Goal: Transaction & Acquisition: Purchase product/service

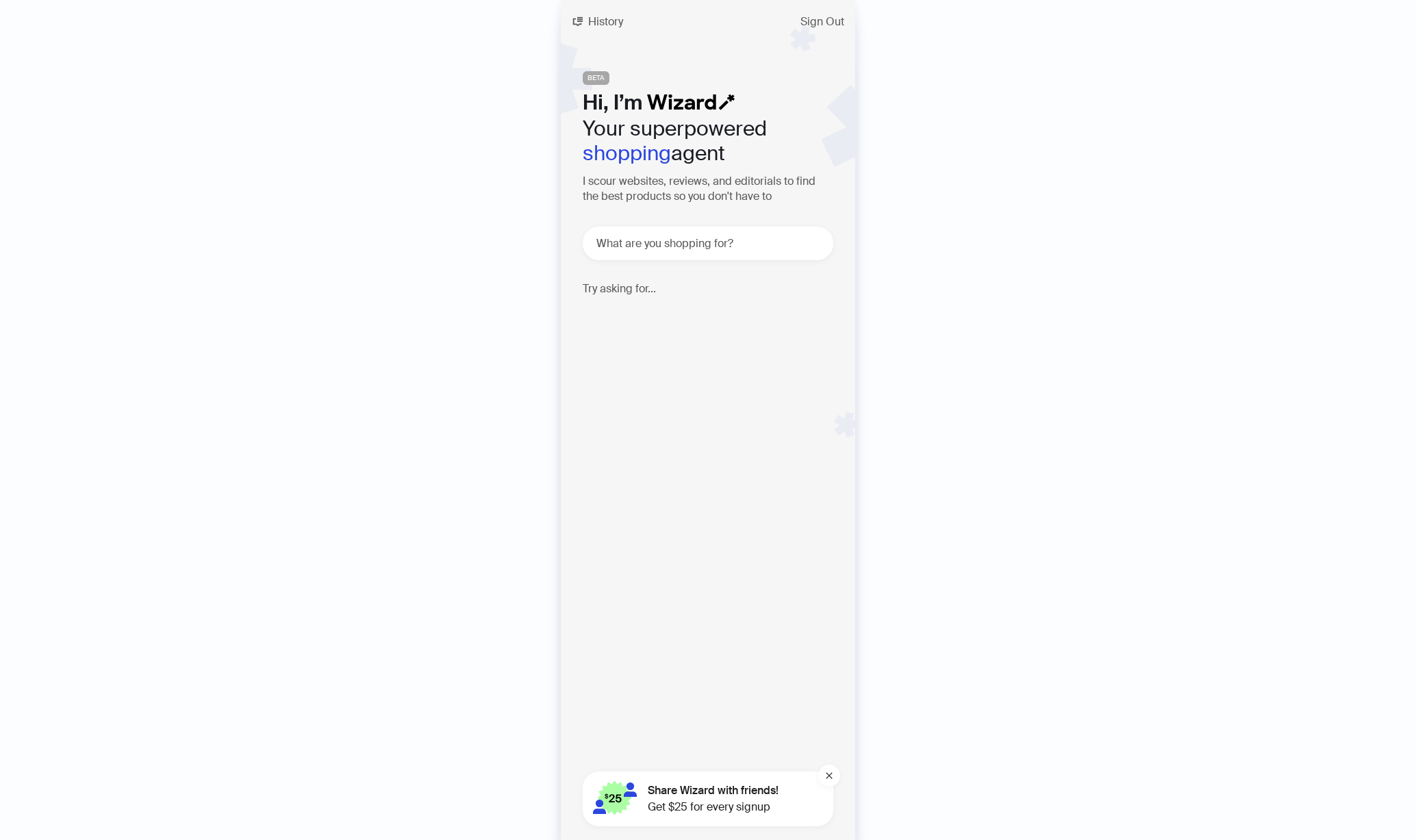
scroll to position [0, 785]
click at [589, 22] on span "History" at bounding box center [606, 21] width 35 height 11
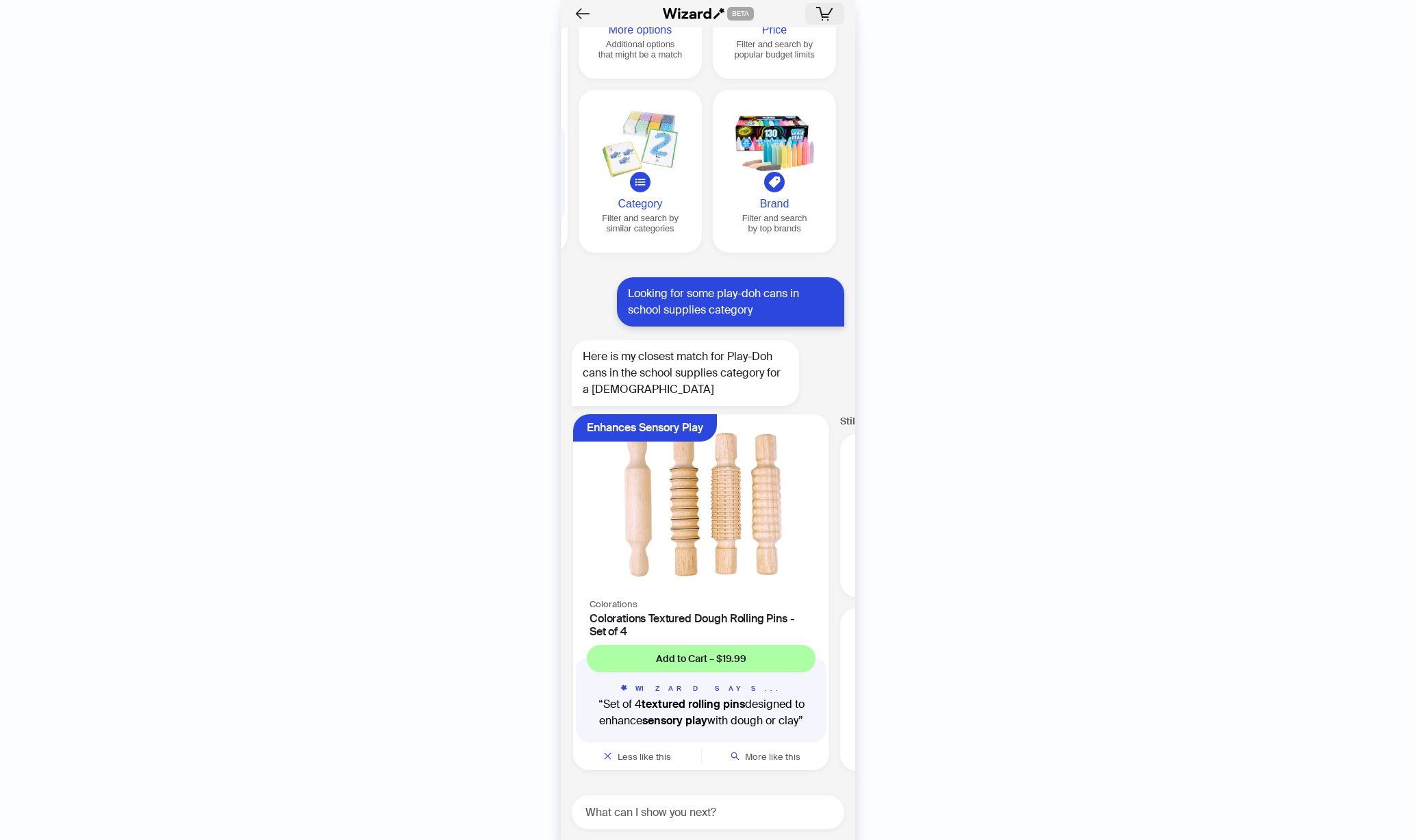
click at [827, 11] on icon "button" at bounding box center [825, 14] width 18 height 14
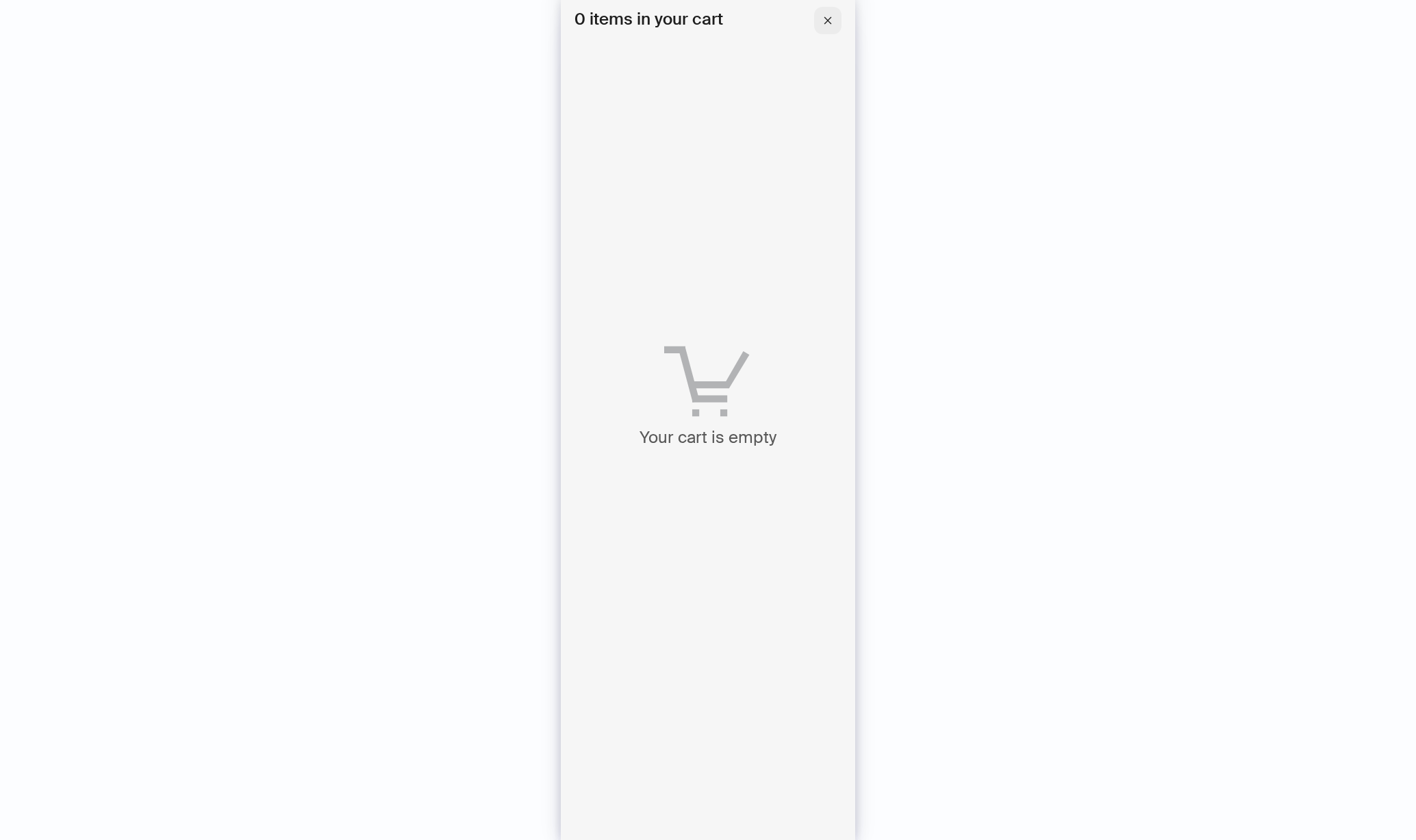
click at [827, 22] on icon "close" at bounding box center [828, 20] width 10 height 10
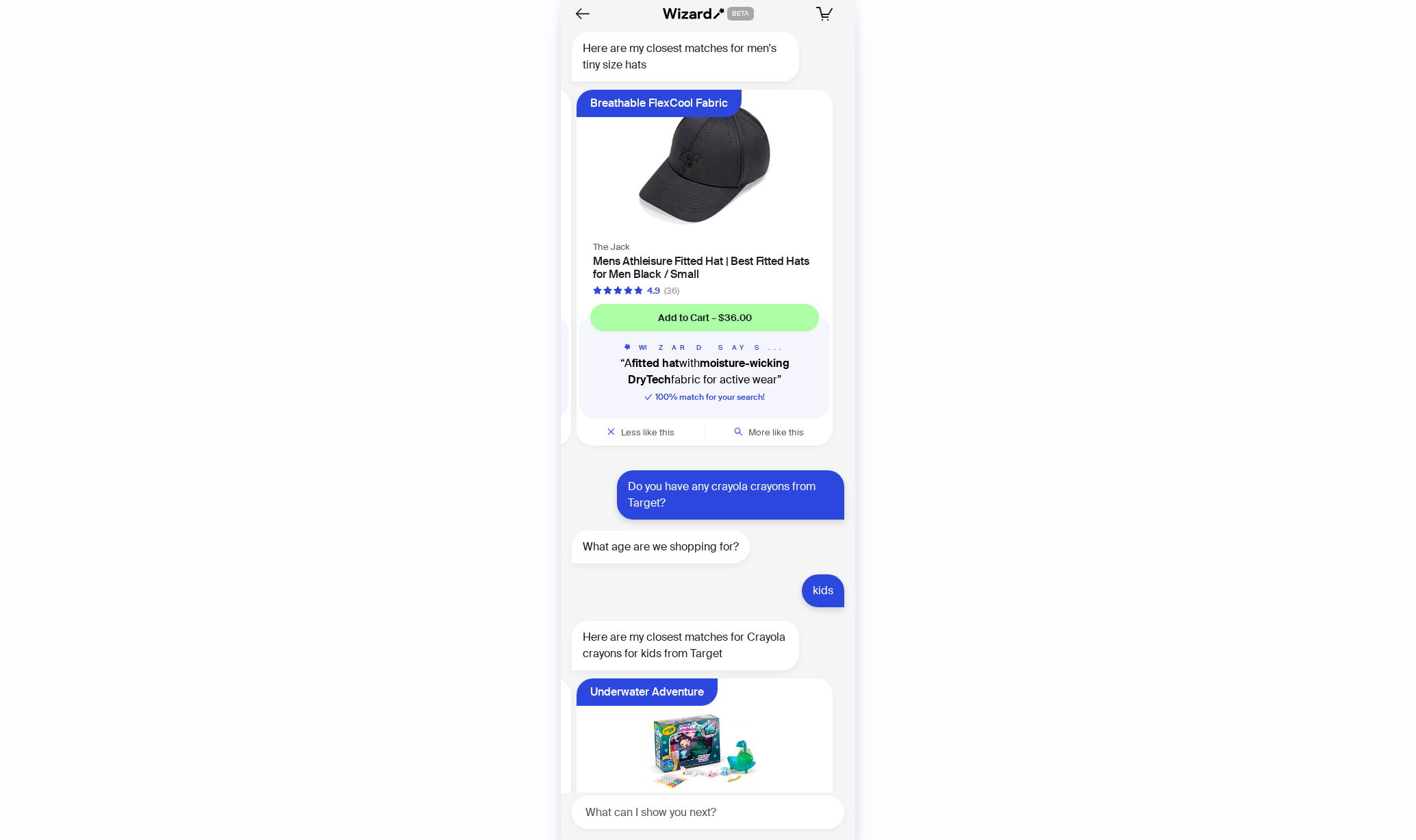
scroll to position [3323, 0]
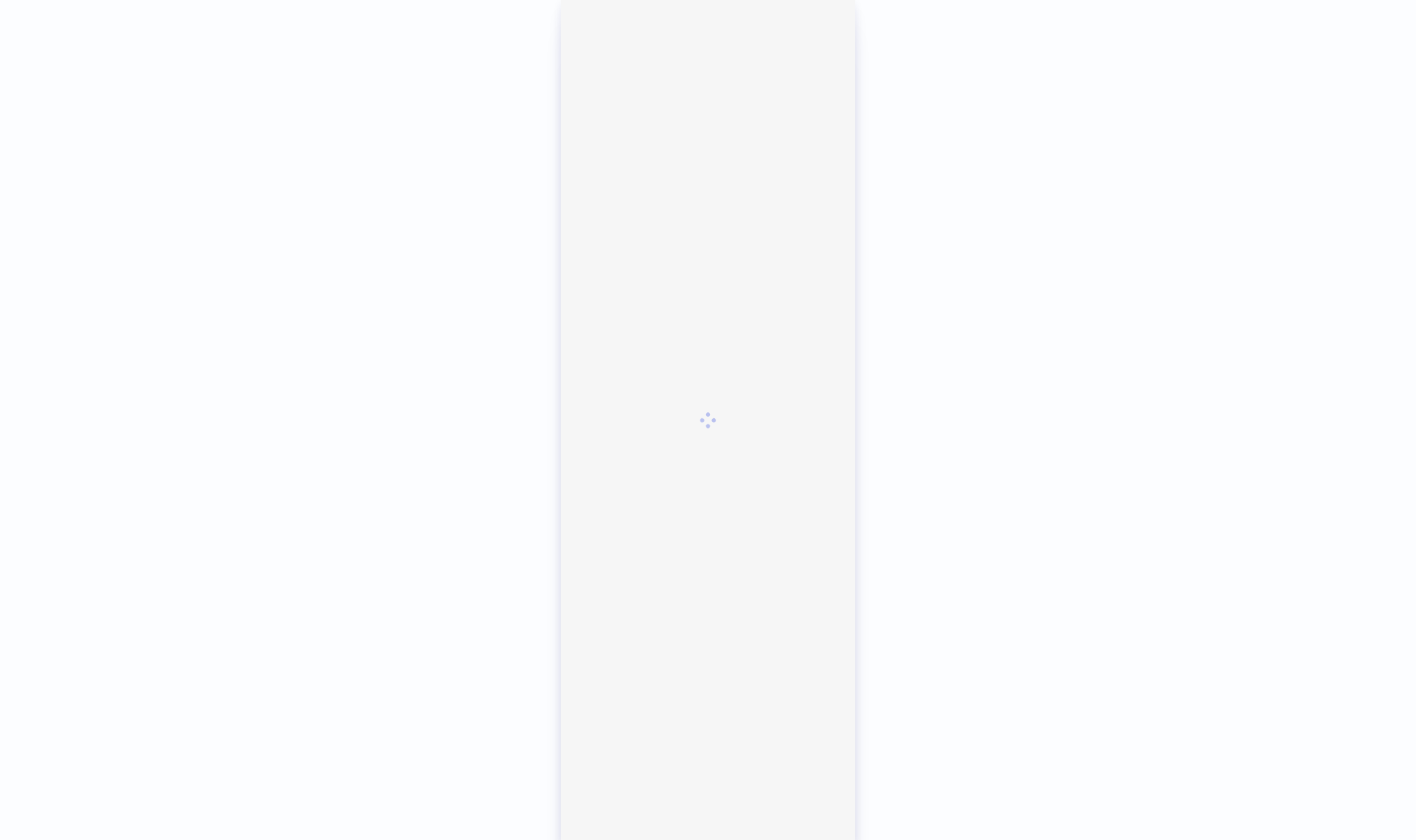
scroll to position [2906, 0]
type input "*"
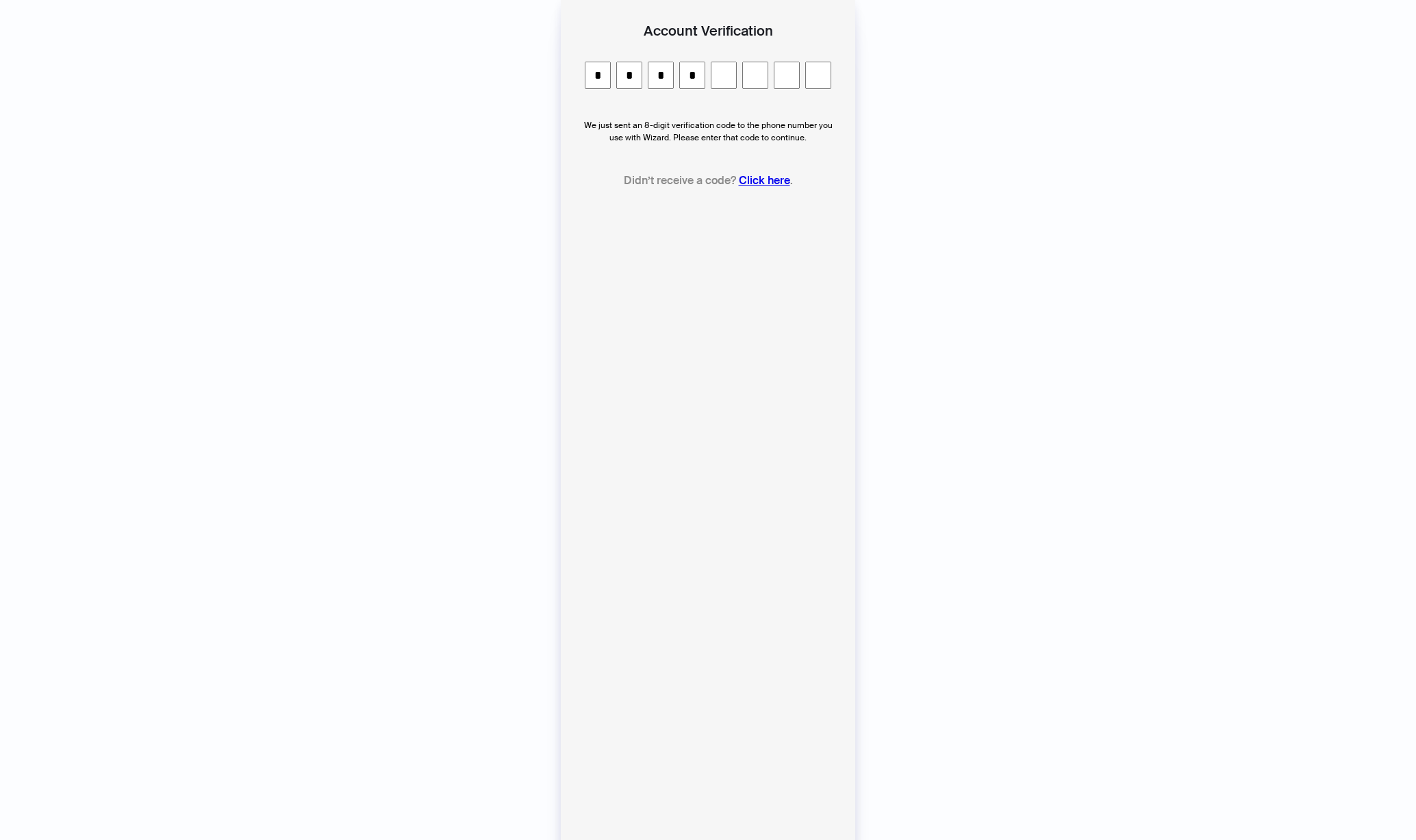
type input "*"
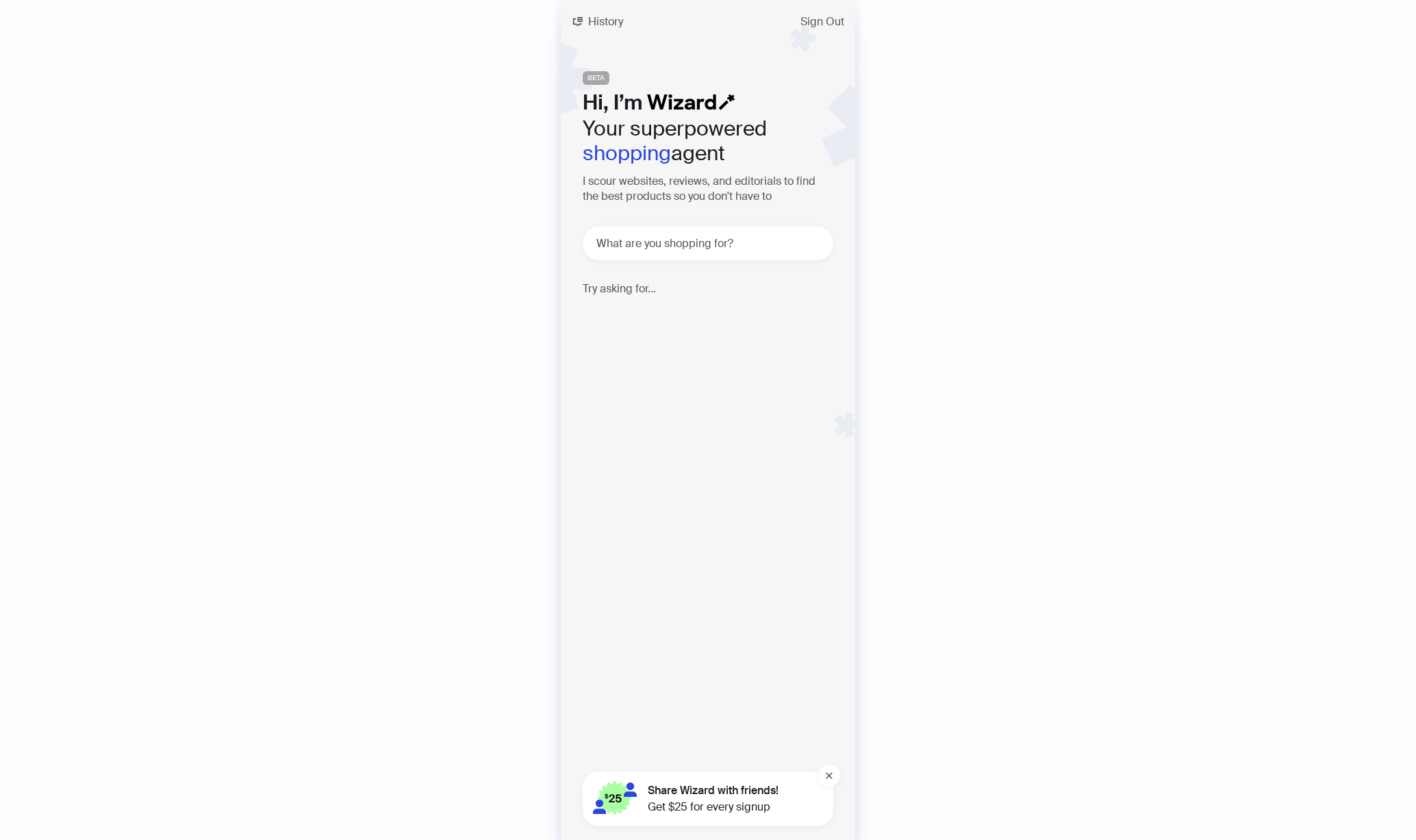
scroll to position [2906, 0]
click at [603, 22] on span "History" at bounding box center [606, 21] width 35 height 11
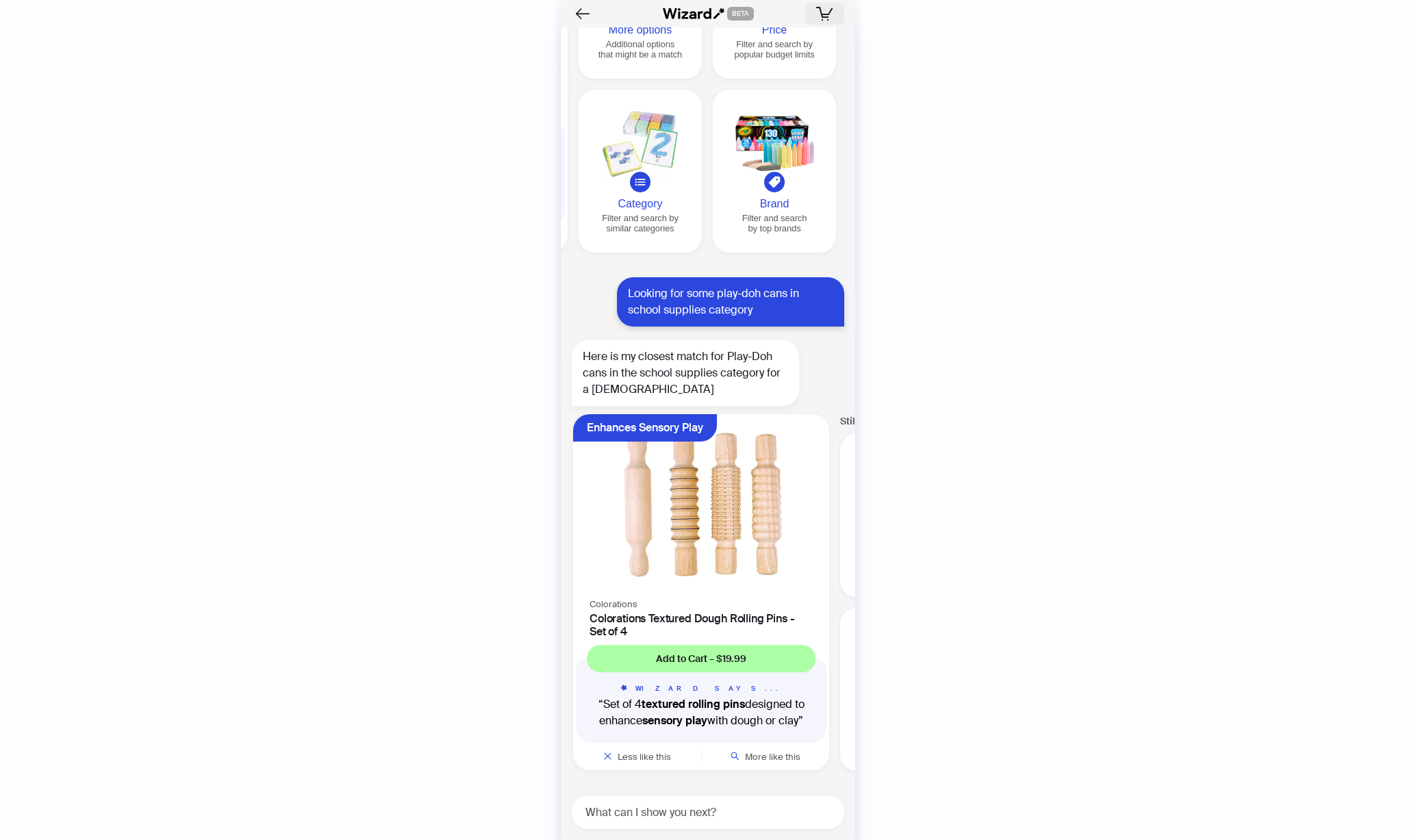
click at [821, 17] on icon "button" at bounding box center [825, 14] width 18 height 14
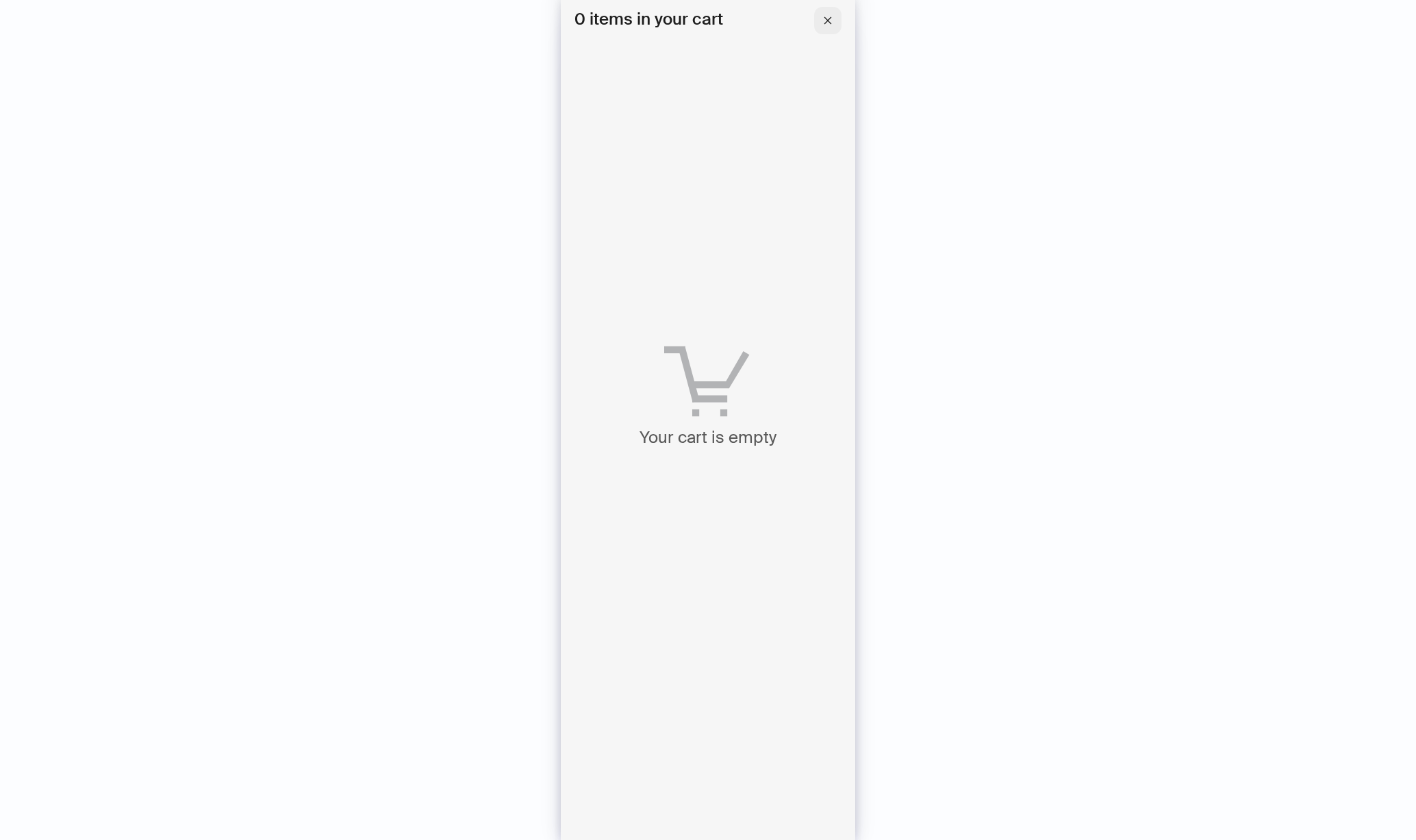
click at [824, 18] on icon "close" at bounding box center [828, 20] width 10 height 10
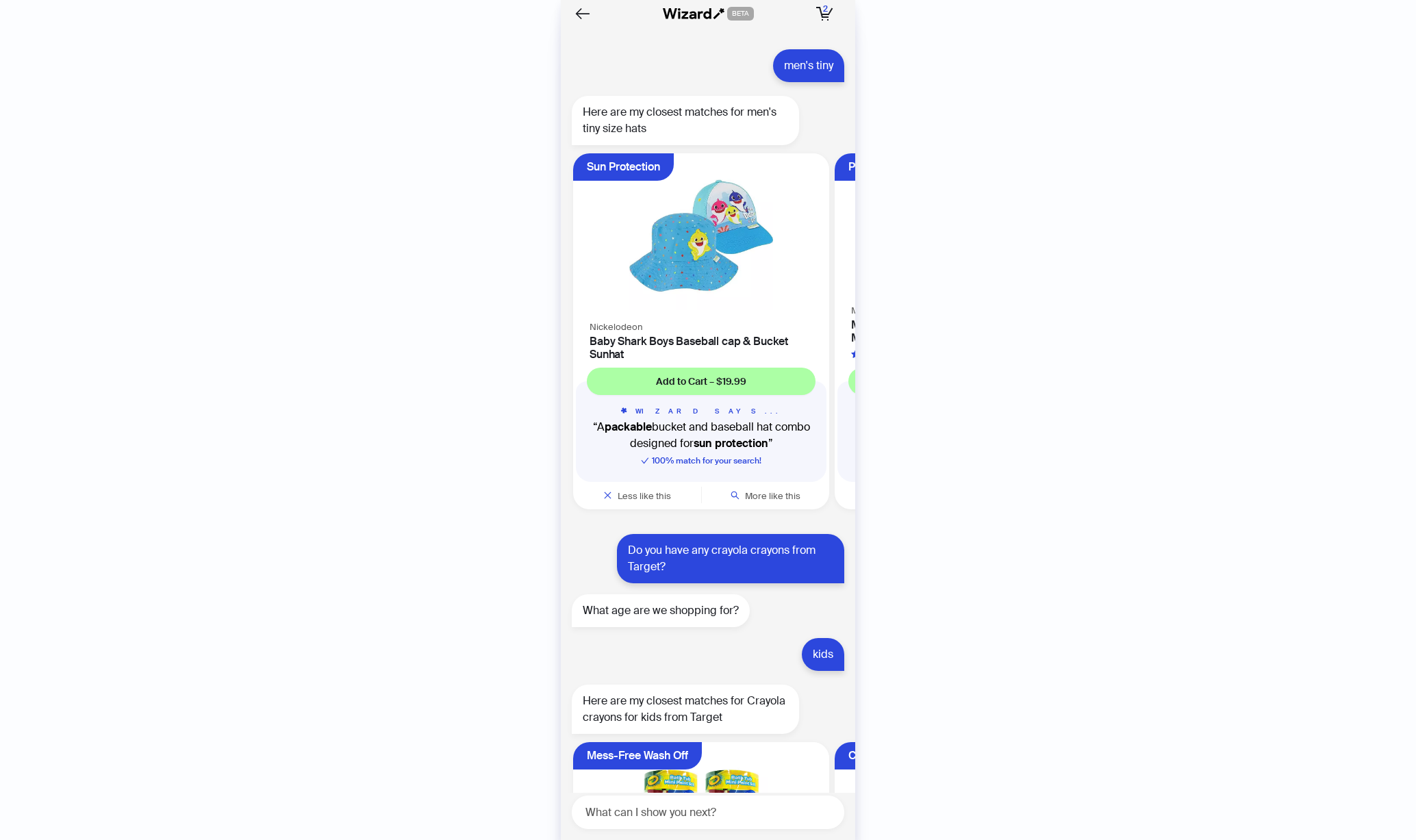
scroll to position [0, 785]
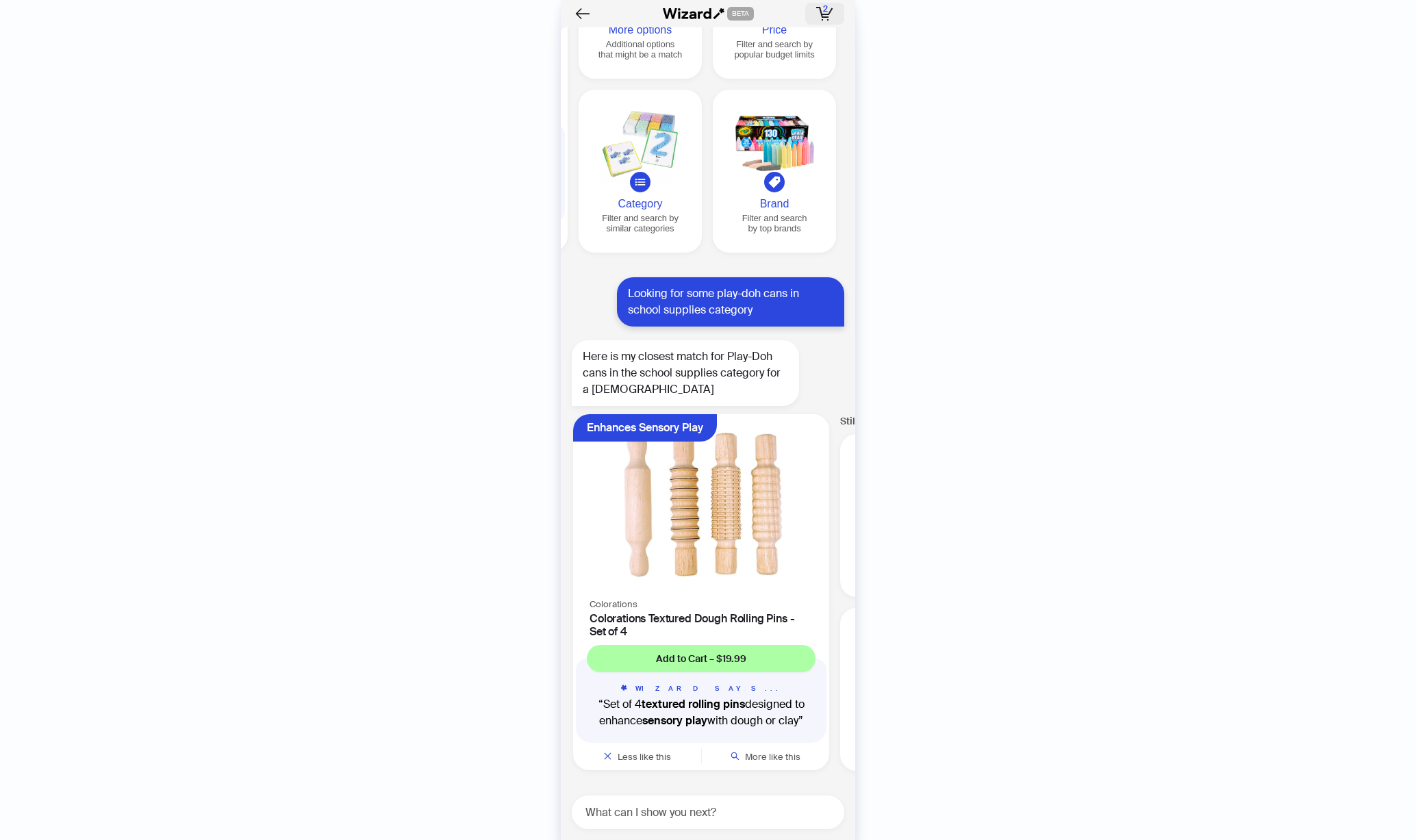
click at [826, 11] on span "2" at bounding box center [825, 9] width 5 height 11
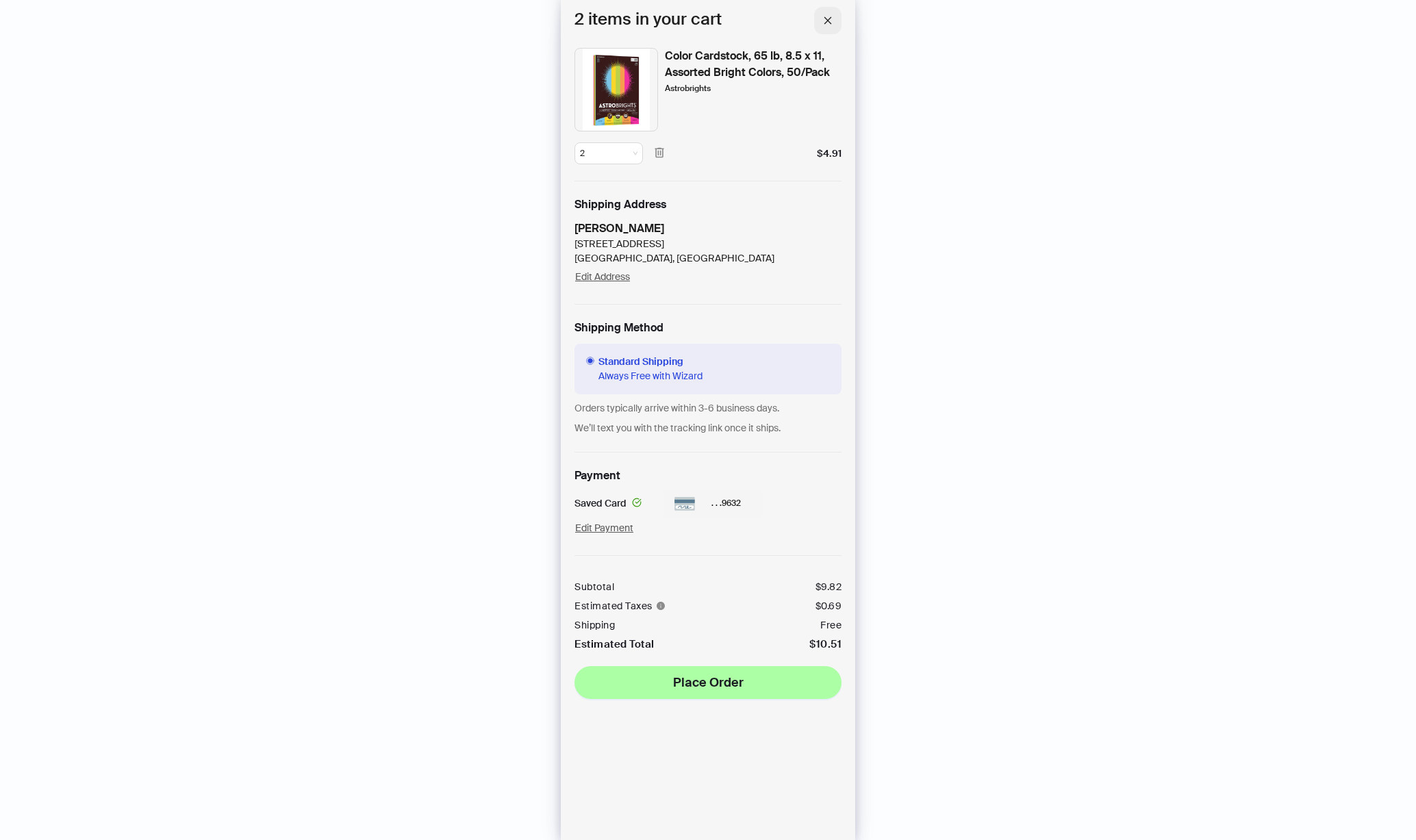
click at [827, 24] on icon "close" at bounding box center [828, 20] width 10 height 10
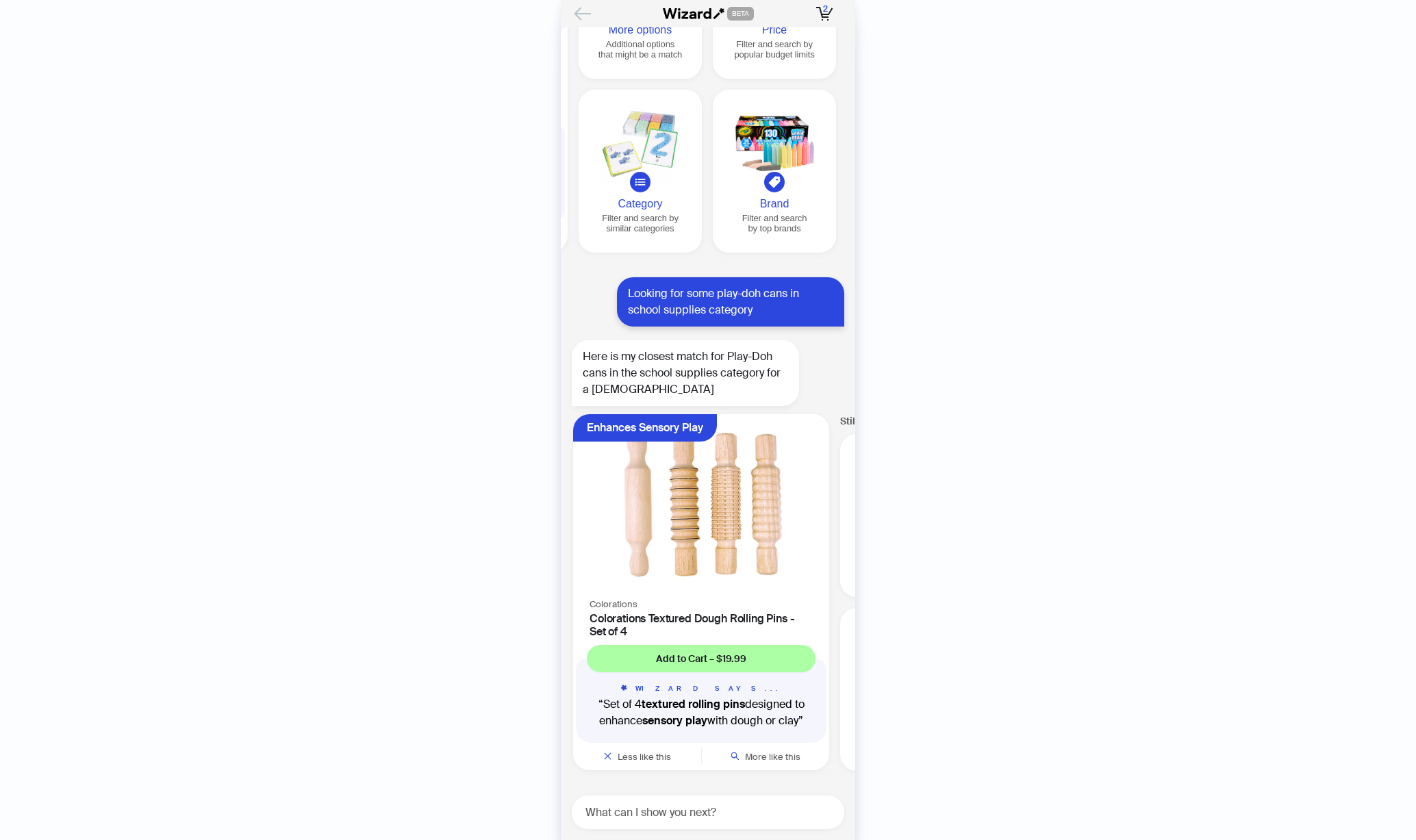
click at [579, 13] on icon "Back" at bounding box center [582, 14] width 23 height 23
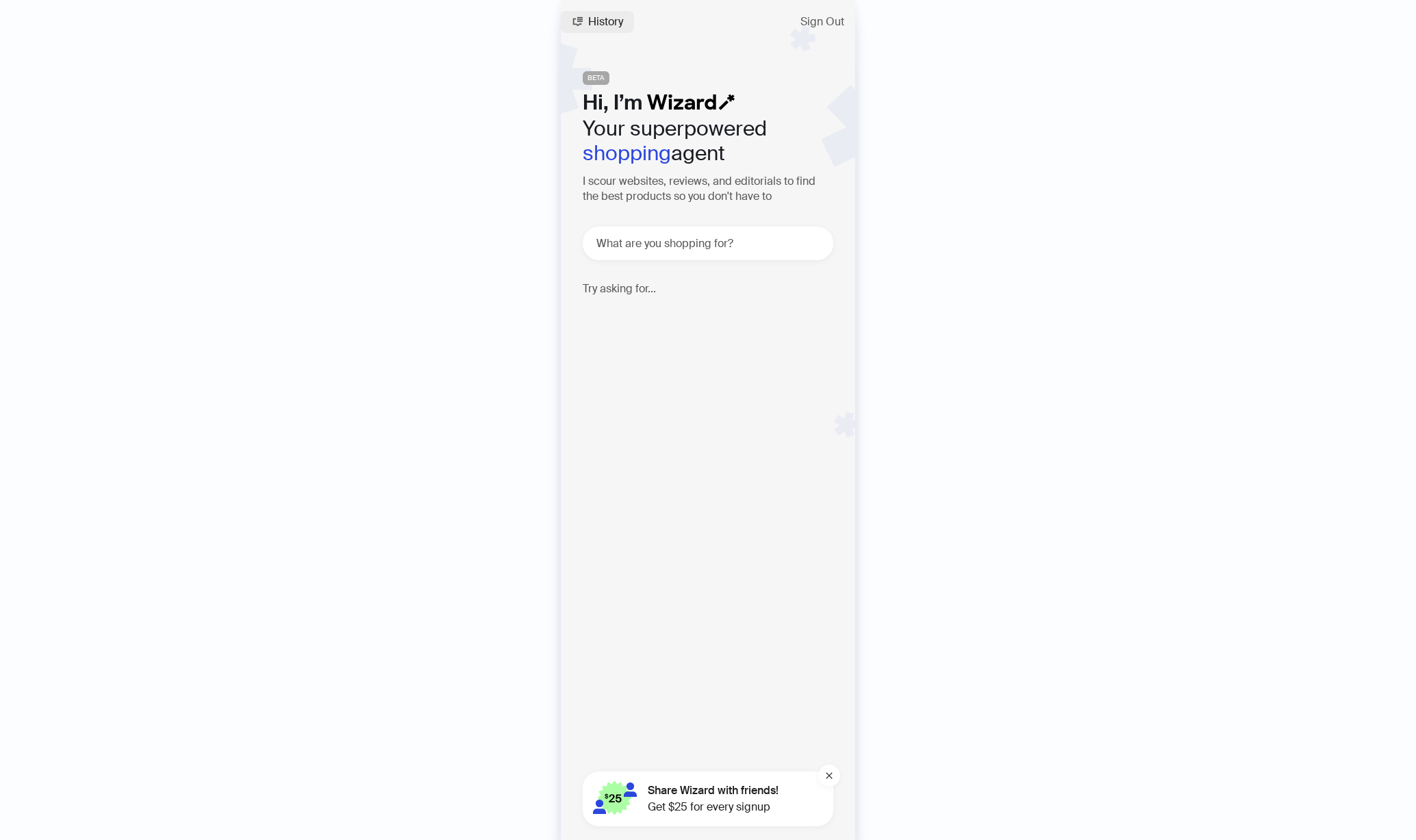
click at [595, 21] on span "History" at bounding box center [606, 21] width 35 height 11
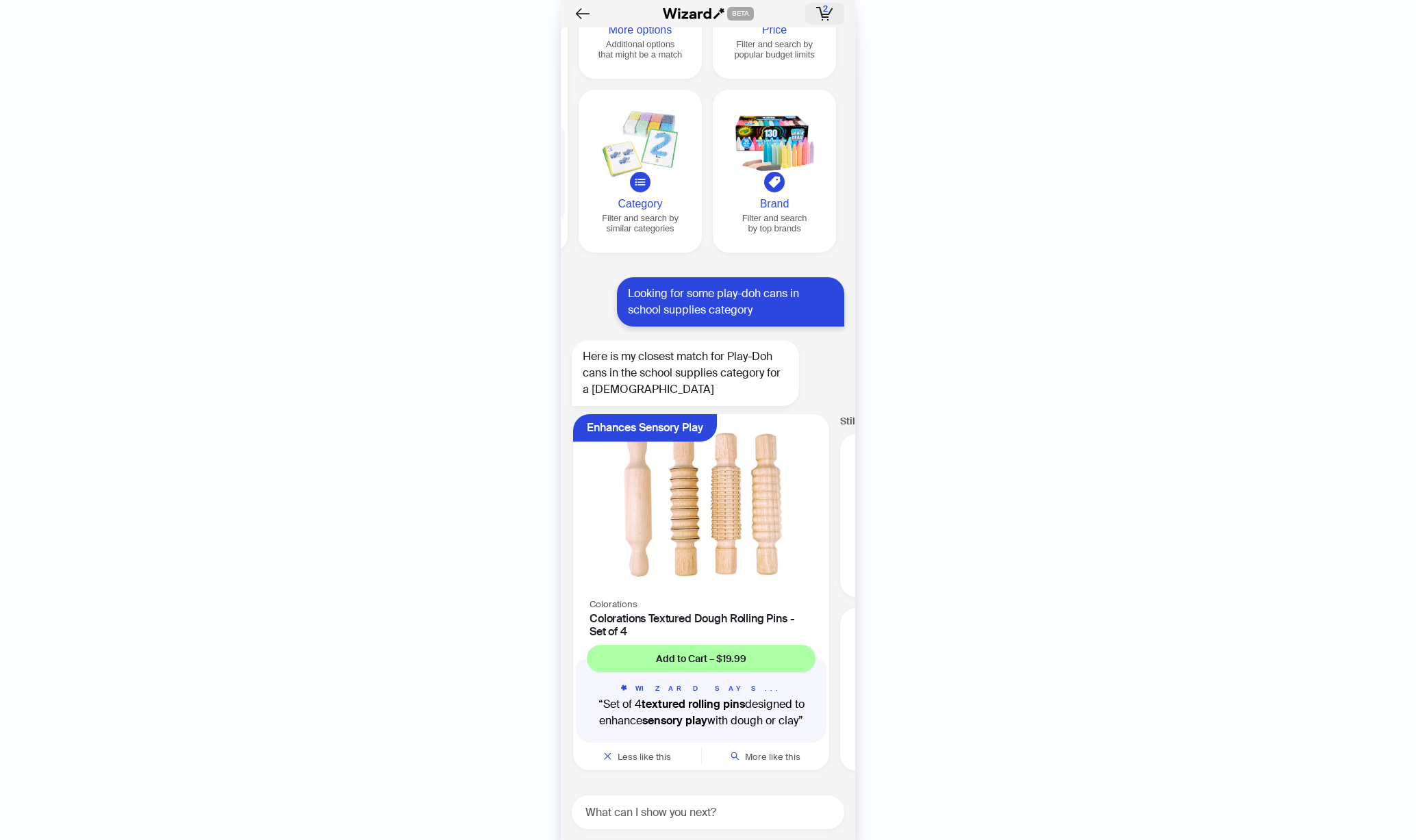
click at [824, 9] on span "2" at bounding box center [825, 9] width 5 height 11
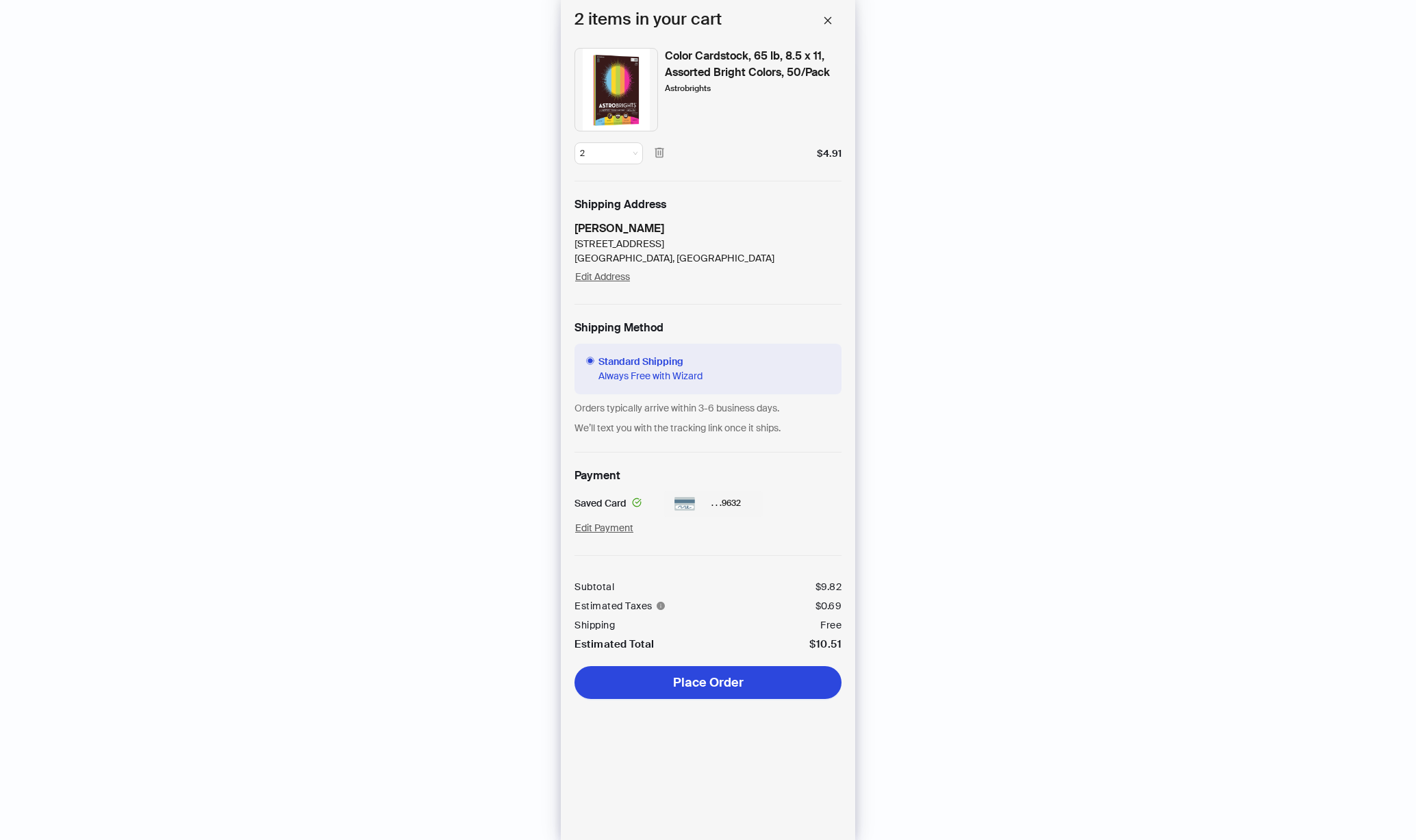
click at [697, 681] on span "Place Order" at bounding box center [708, 681] width 70 height 17
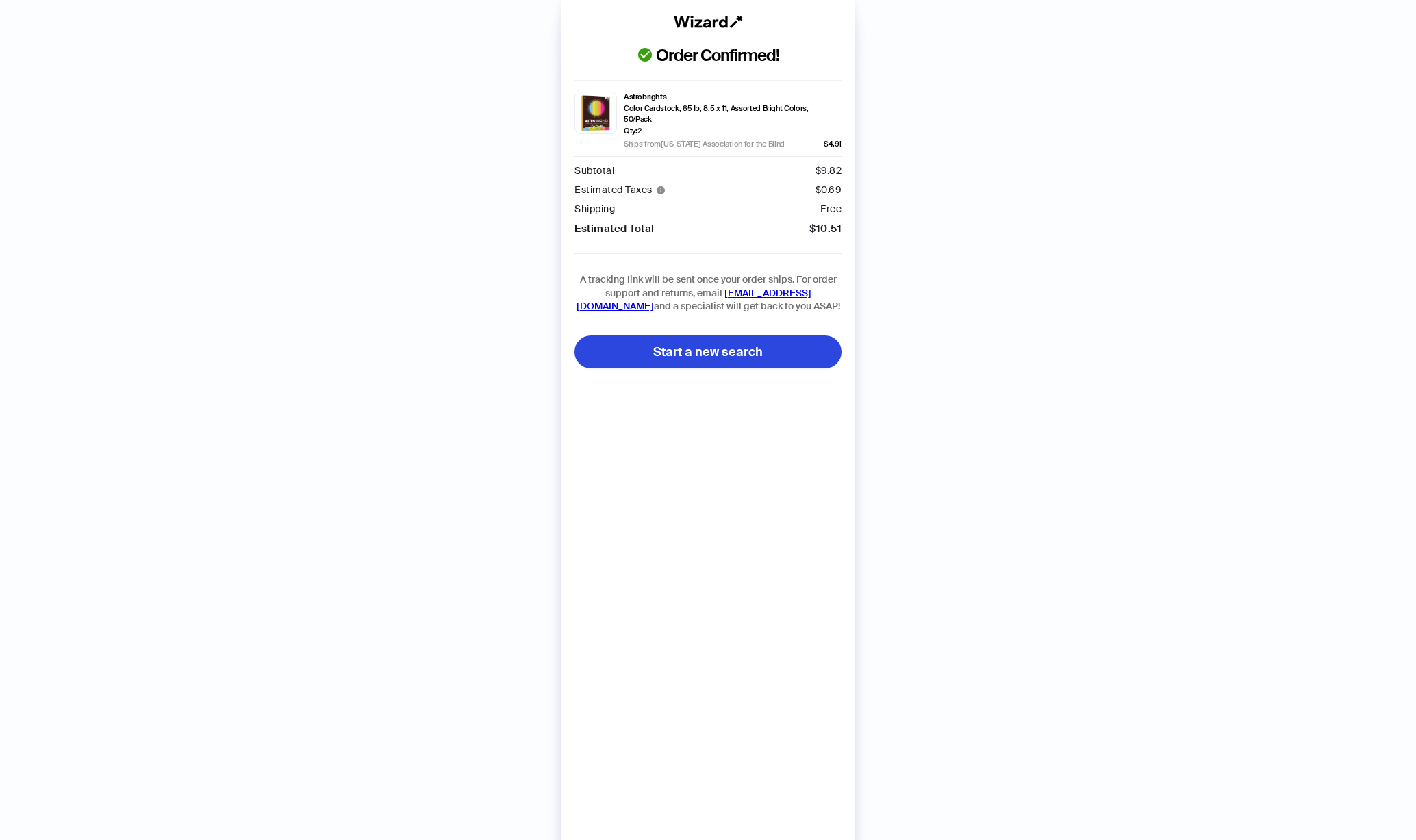
scroll to position [3024, 0]
click at [1129, 656] on div "Order Confirmed! Astrobrights Color Cardstock, 65 lb, 8.5 x 11, Assorted Bright…" at bounding box center [708, 433] width 1416 height 867
click at [776, 343] on button "Start a new search" at bounding box center [708, 351] width 267 height 33
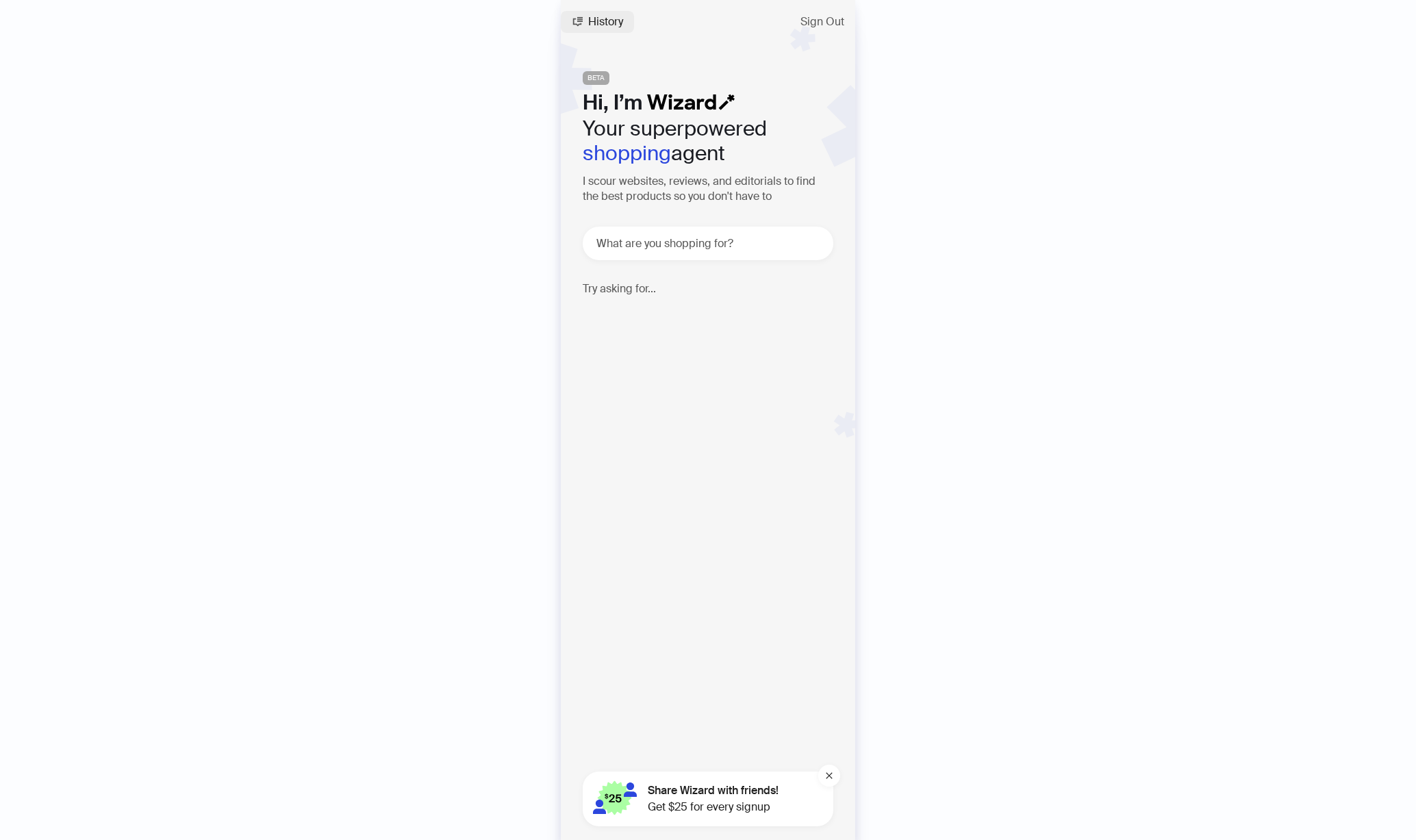
click at [602, 24] on span "History" at bounding box center [606, 21] width 35 height 11
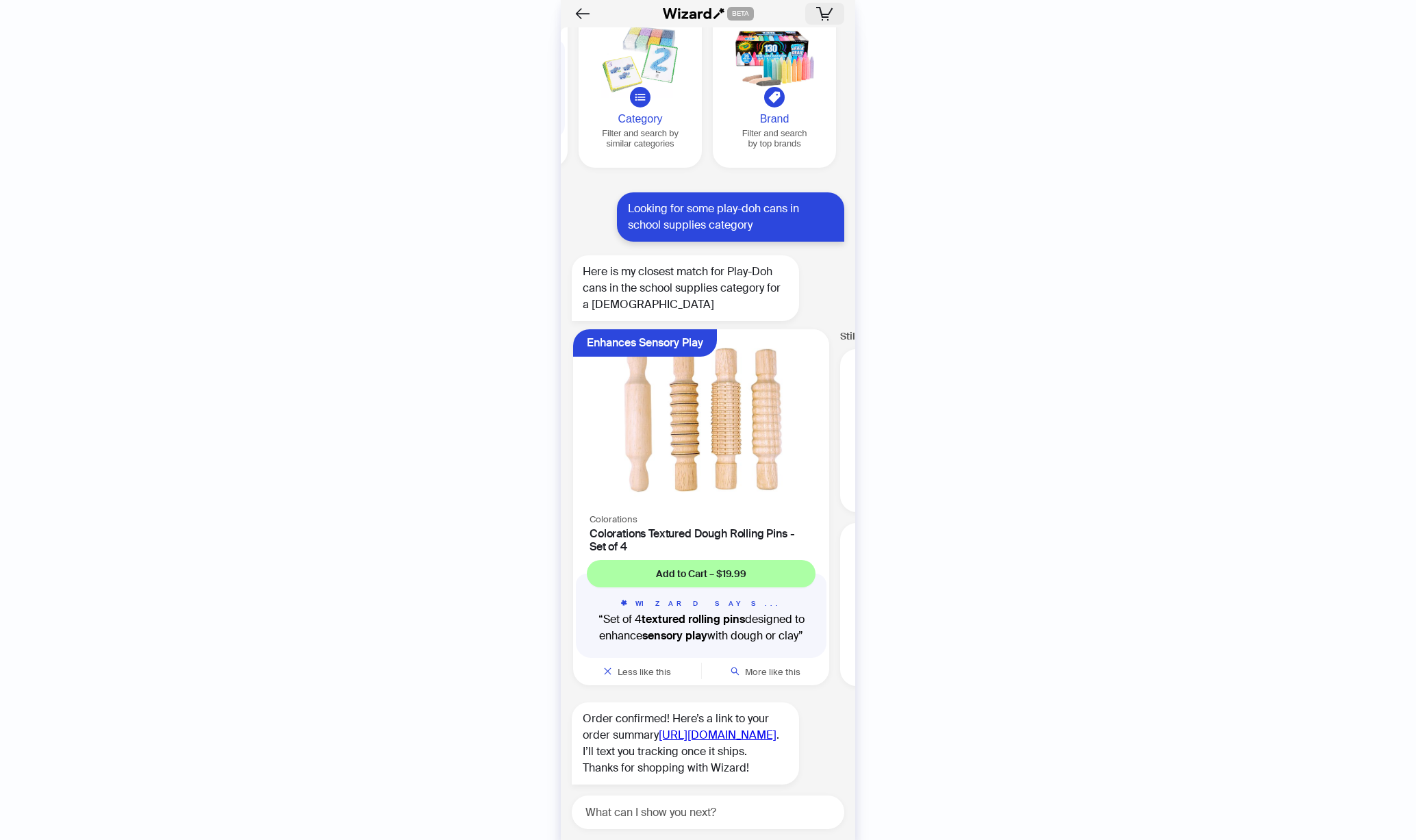
click at [822, 11] on icon "button" at bounding box center [825, 14] width 18 height 14
